Goal: Navigation & Orientation: Find specific page/section

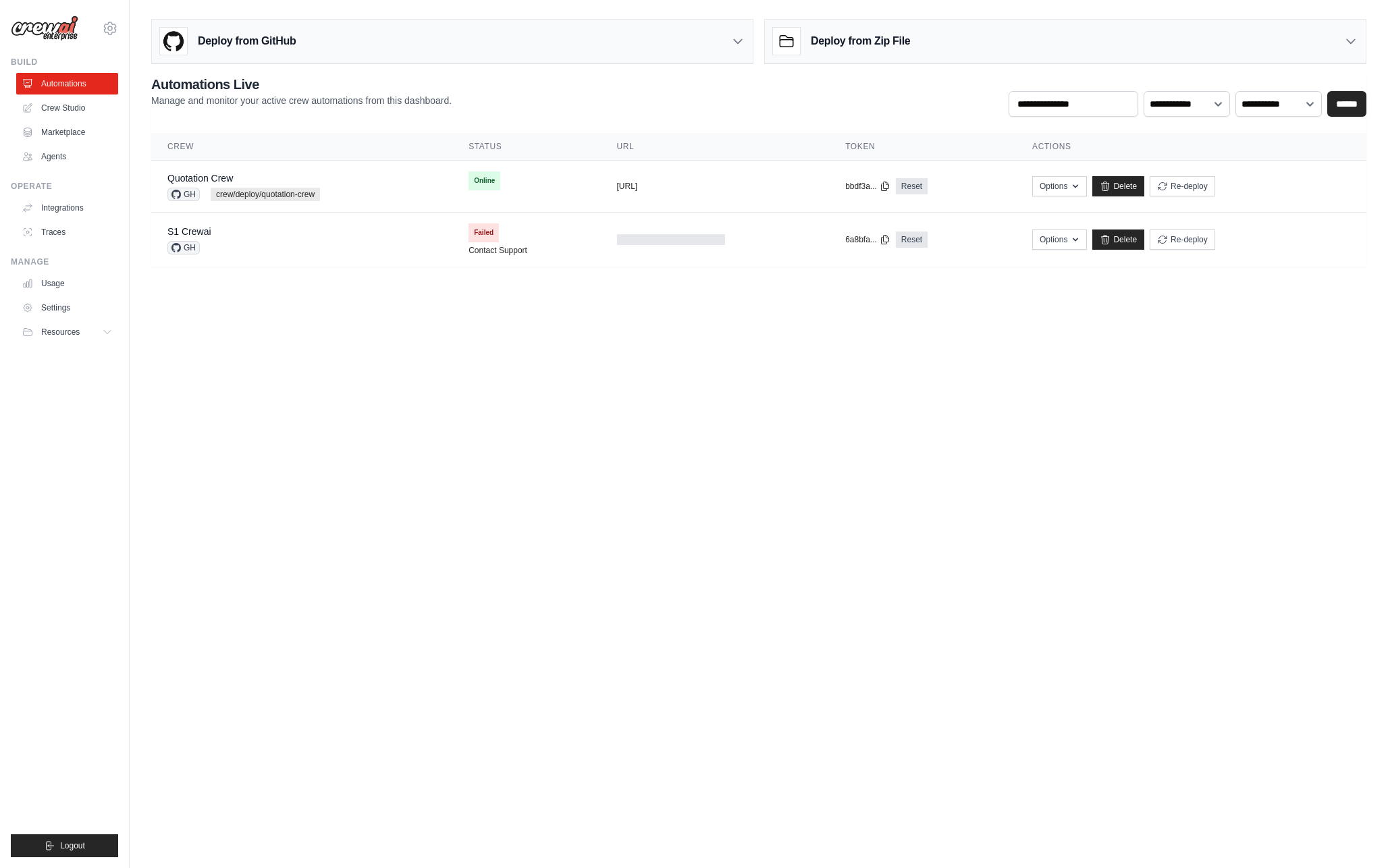
click at [64, 25] on img at bounding box center [45, 28] width 67 height 25
click at [59, 33] on img at bounding box center [45, 28] width 67 height 25
click at [112, 29] on icon at bounding box center [110, 29] width 16 height 16
click at [99, 87] on link "Settings" at bounding box center [110, 91] width 119 height 24
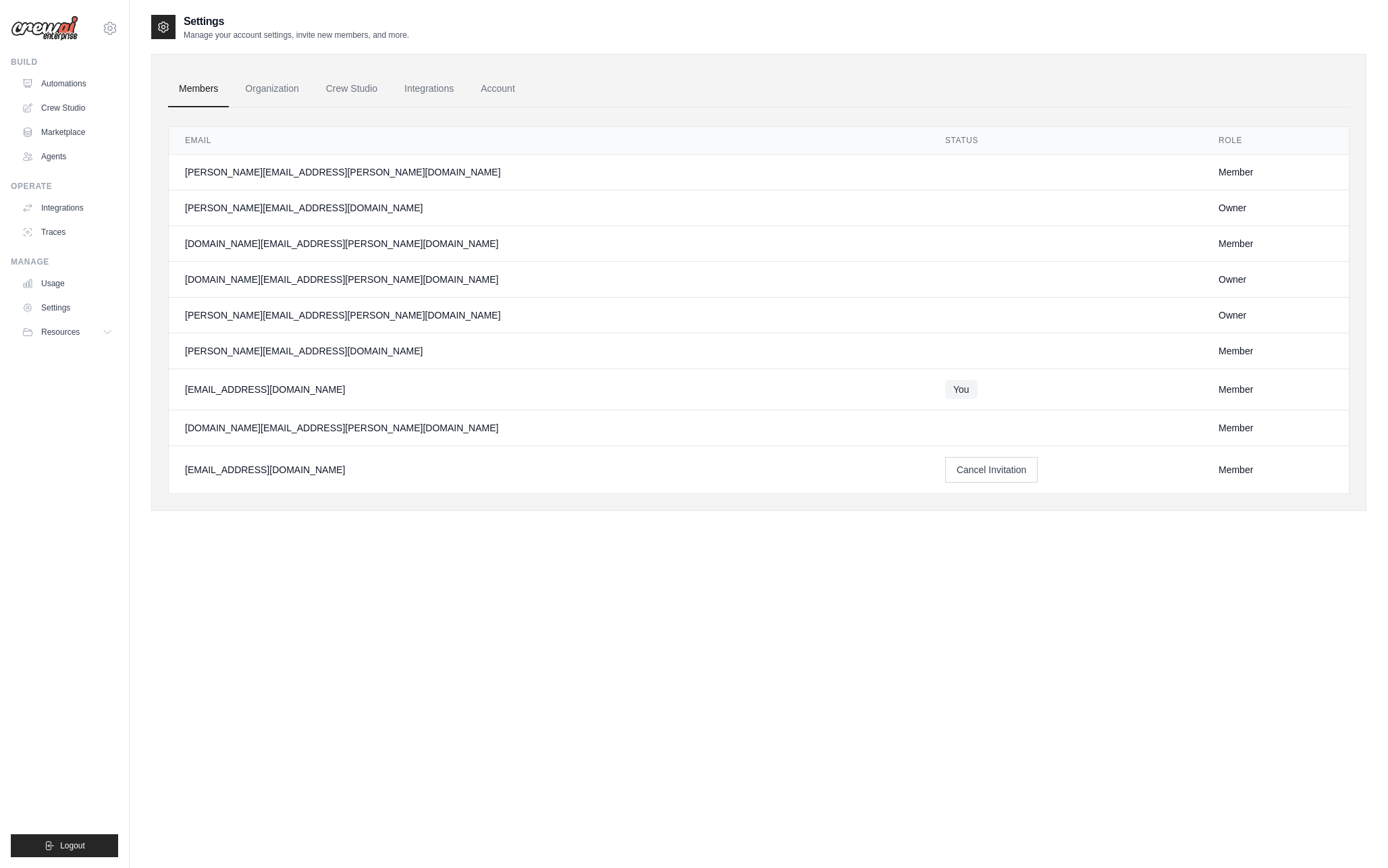
click at [72, 30] on img at bounding box center [45, 28] width 67 height 25
click at [62, 30] on img at bounding box center [45, 28] width 67 height 25
click at [68, 111] on link "Crew Studio" at bounding box center [69, 108] width 102 height 21
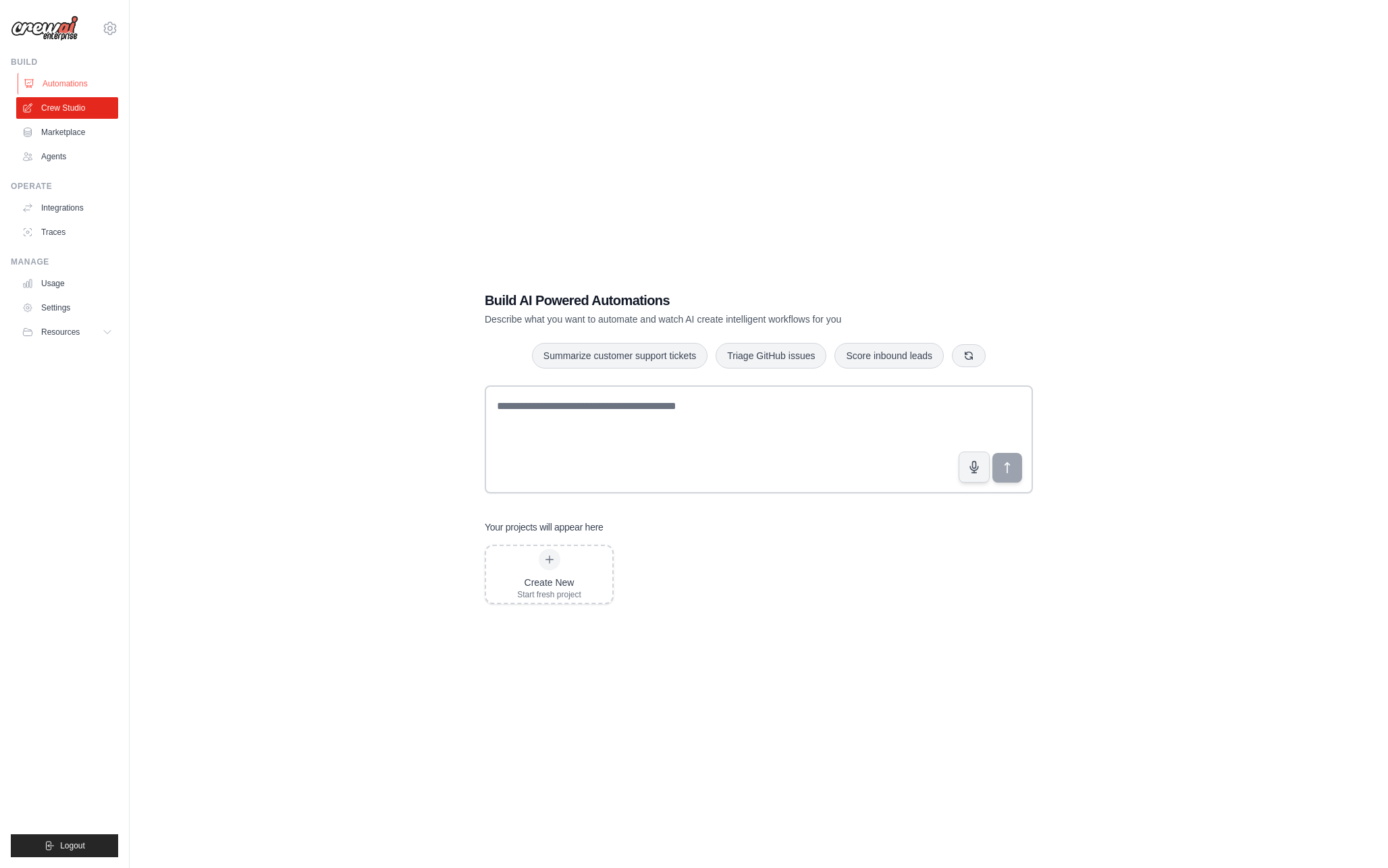
click at [76, 84] on link "Automations" at bounding box center [69, 83] width 102 height 21
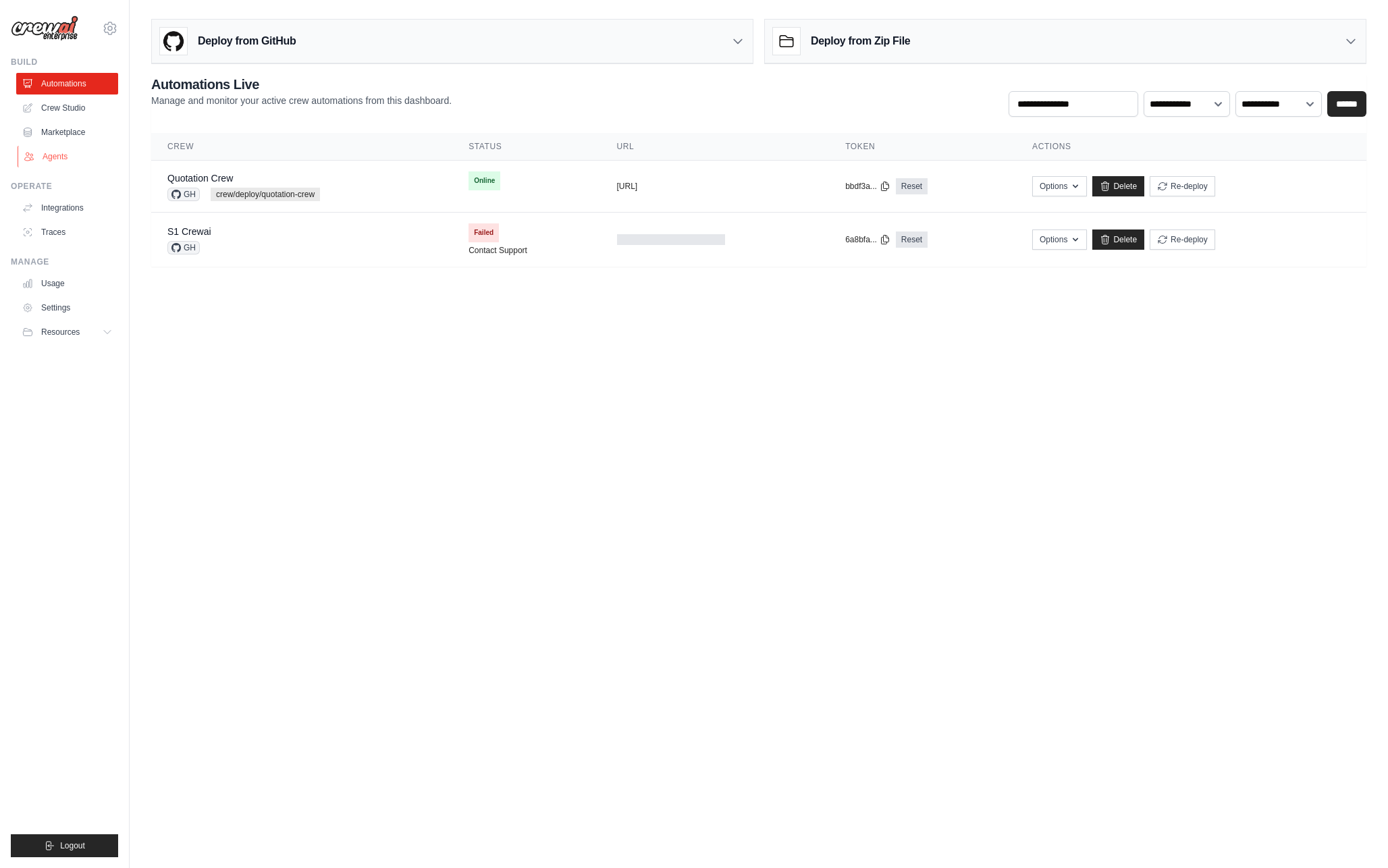
click at [63, 156] on link "Agents" at bounding box center [69, 156] width 102 height 21
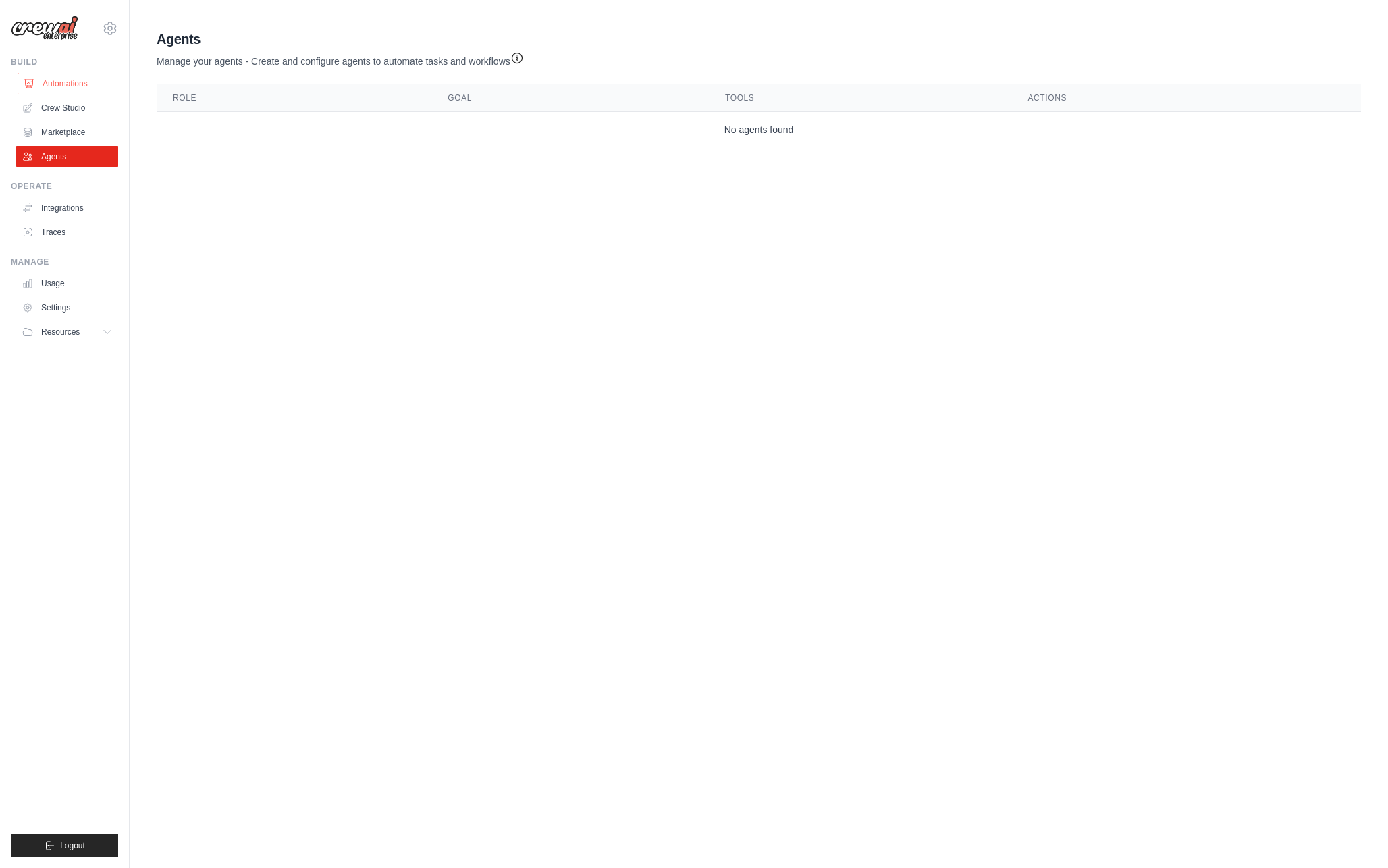
click at [80, 86] on link "Automations" at bounding box center [69, 83] width 102 height 21
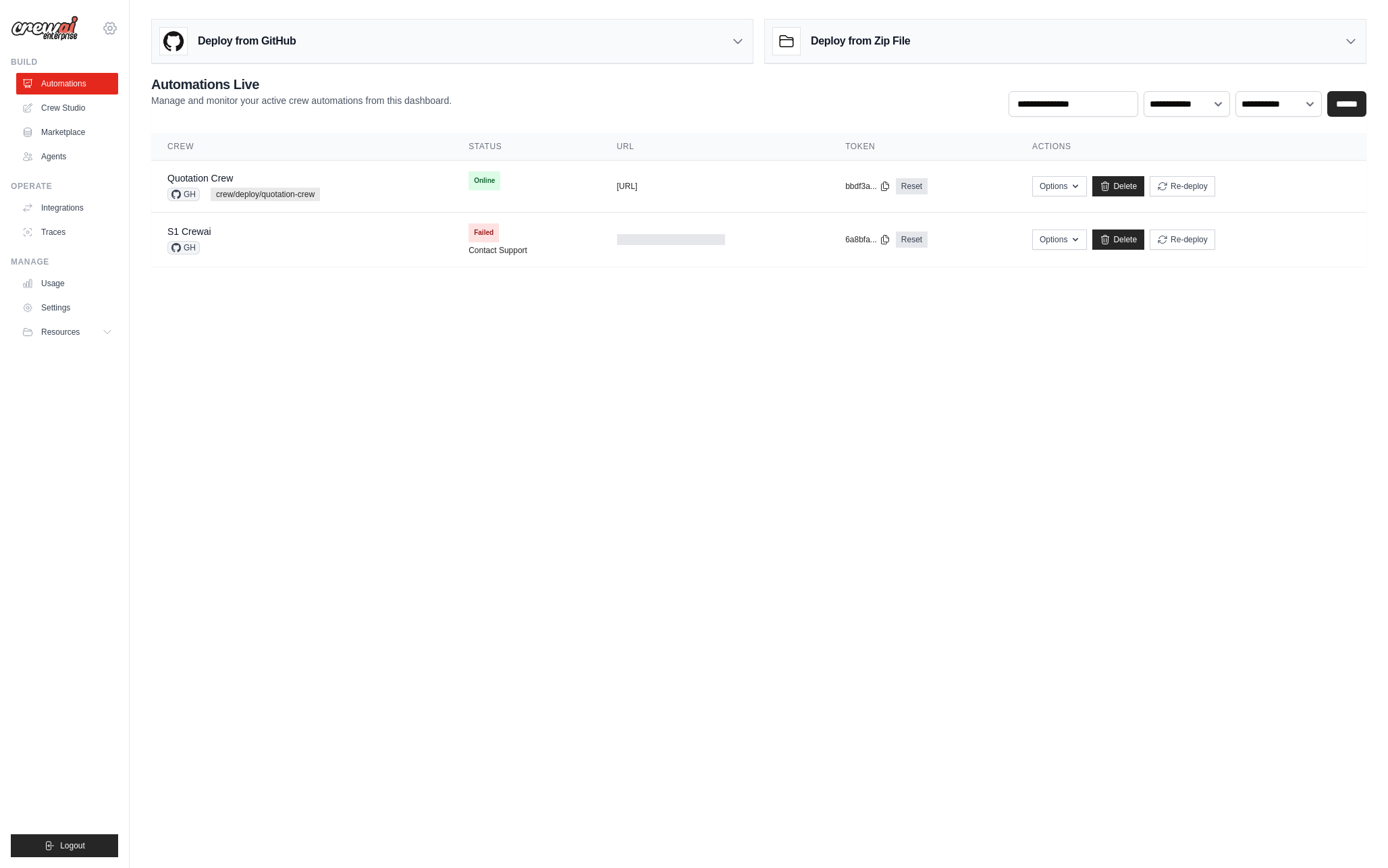
click at [116, 29] on icon at bounding box center [110, 27] width 12 height 12
click at [200, 306] on body "[EMAIL_ADDRESS][DOMAIN_NAME] Settings Build Automations Crew Studio" at bounding box center [694, 434] width 1388 height 868
click at [69, 311] on link "Settings" at bounding box center [69, 307] width 102 height 21
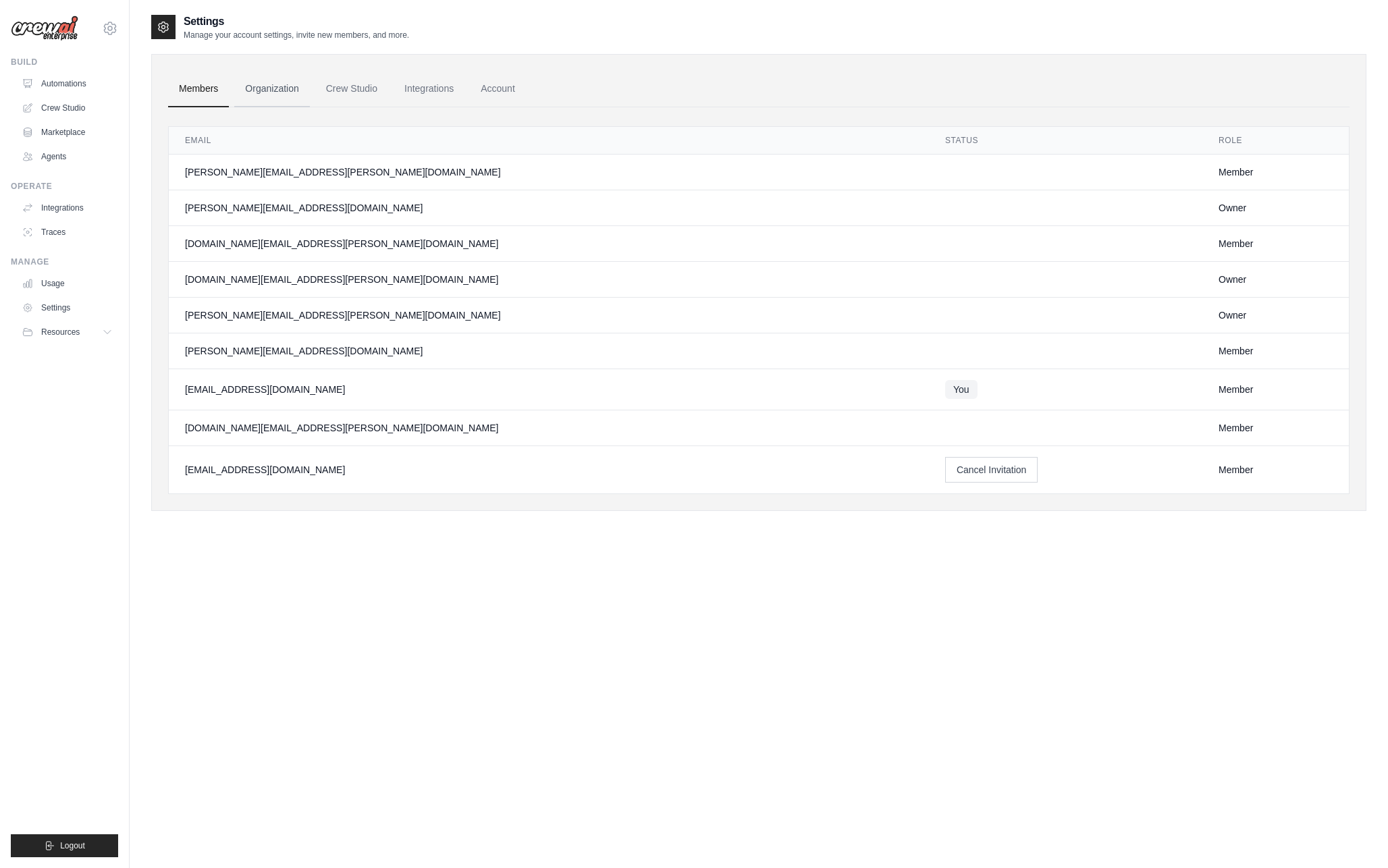
click at [279, 91] on link "Organization" at bounding box center [271, 89] width 75 height 36
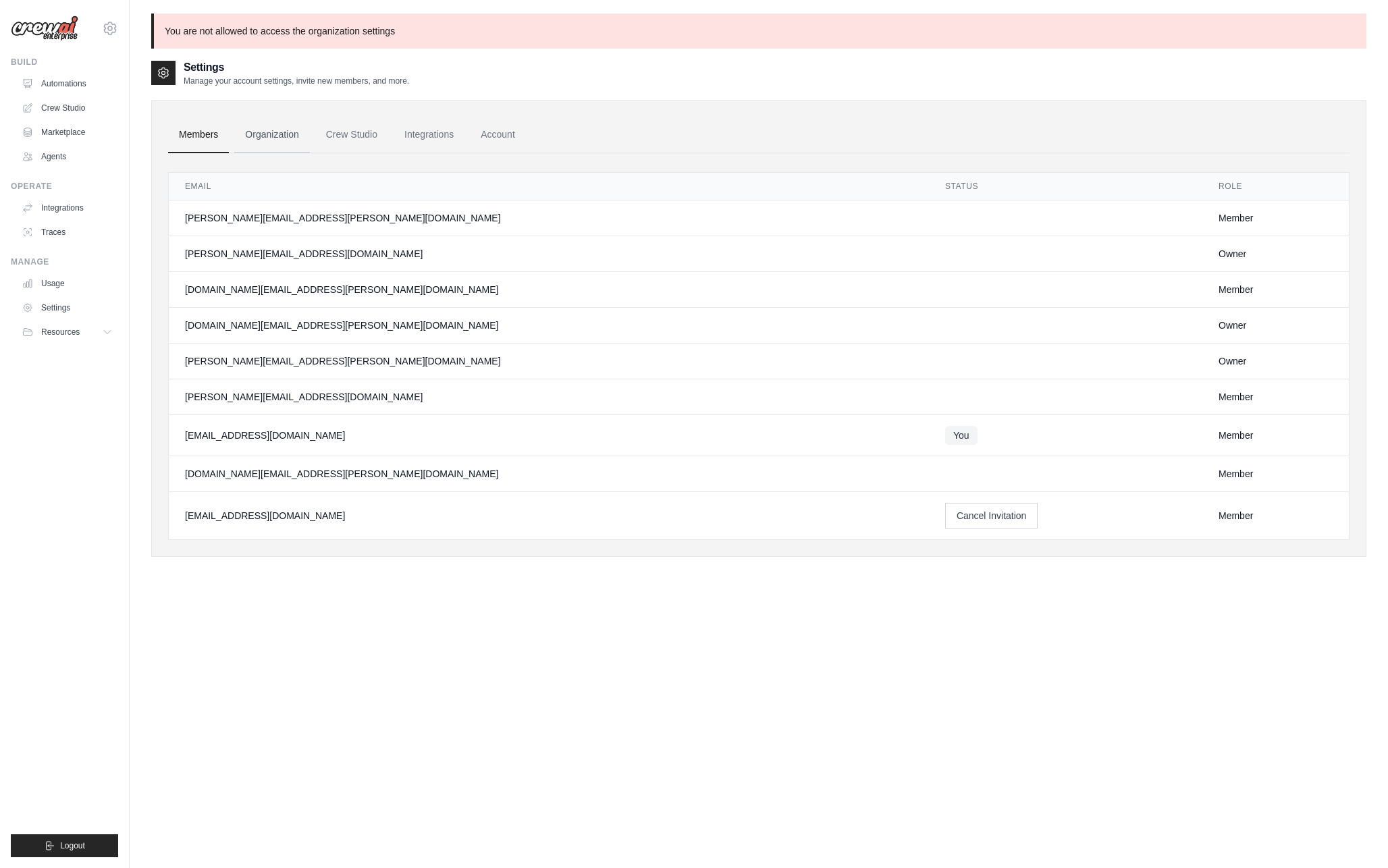
click at [294, 134] on link "Organization" at bounding box center [271, 134] width 75 height 36
click at [290, 137] on link "Organization" at bounding box center [271, 134] width 75 height 36
click at [356, 138] on link "Crew Studio" at bounding box center [352, 134] width 73 height 36
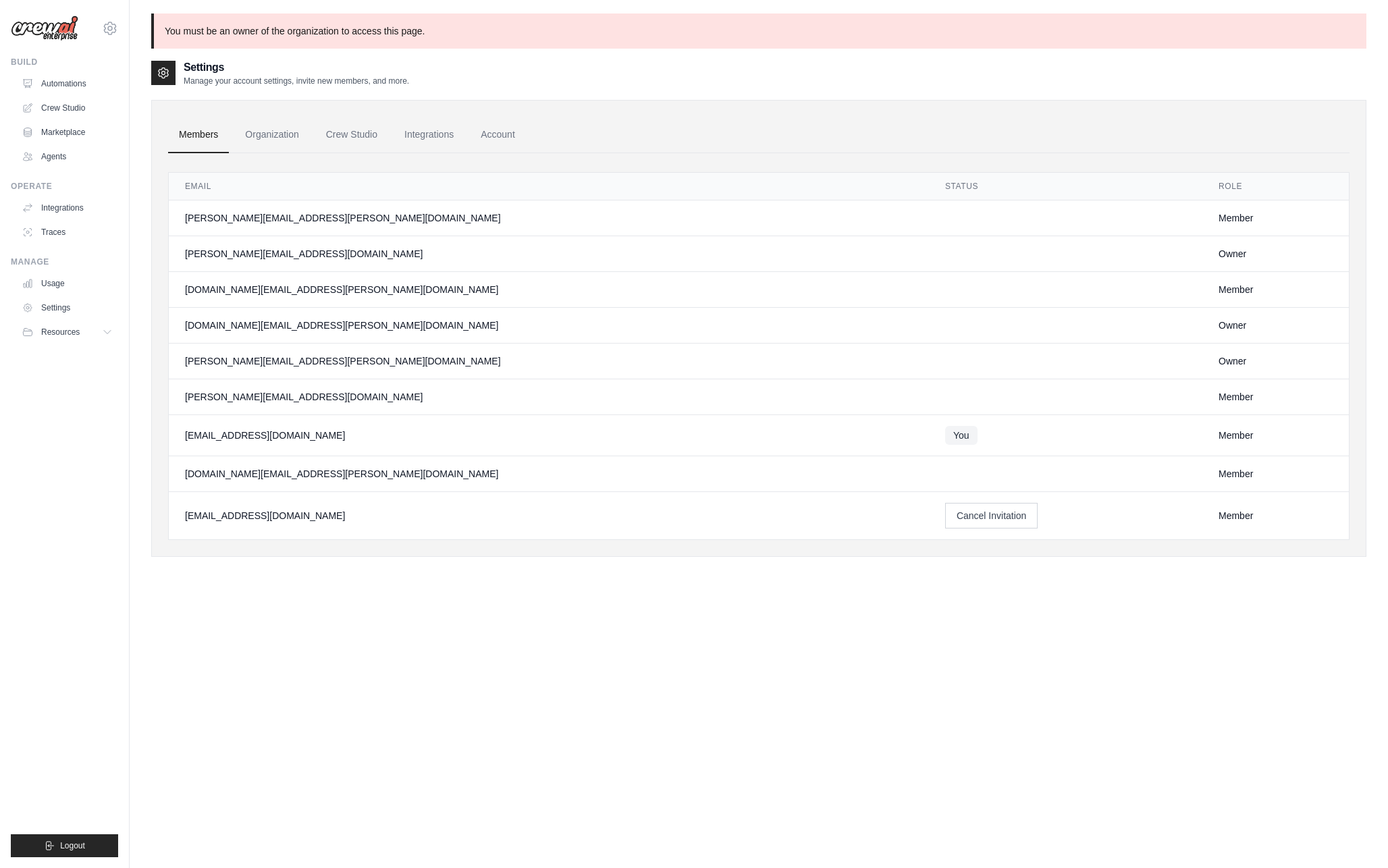
click at [474, 154] on div "Email Status Role jae-hyun.lee@kt.com Member mike@crewai.com Owner namho.kim@kt…" at bounding box center [759, 347] width 1181 height 387
click at [70, 86] on link "Automations" at bounding box center [69, 83] width 102 height 21
